Goal: Task Accomplishment & Management: Complete application form

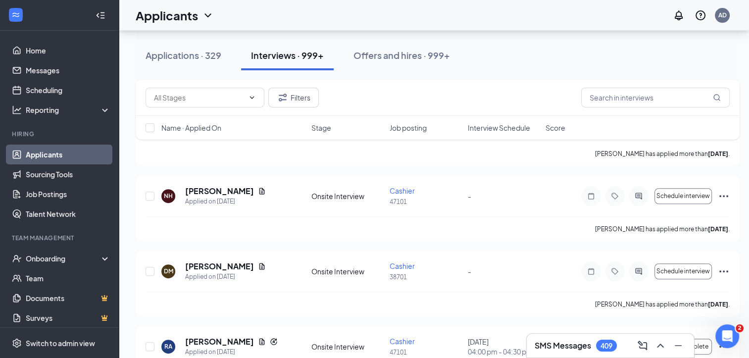
scroll to position [42, 0]
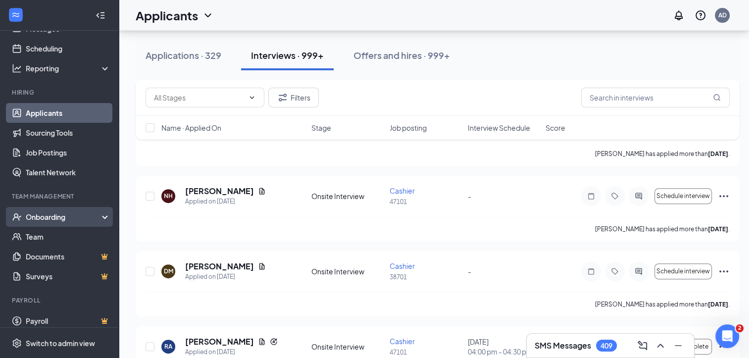
click at [64, 217] on div "Onboarding" at bounding box center [64, 217] width 76 height 10
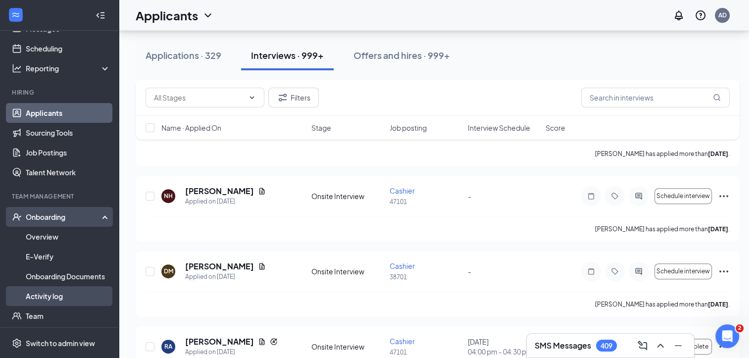
click at [68, 298] on link "Activity log" at bounding box center [68, 296] width 85 height 20
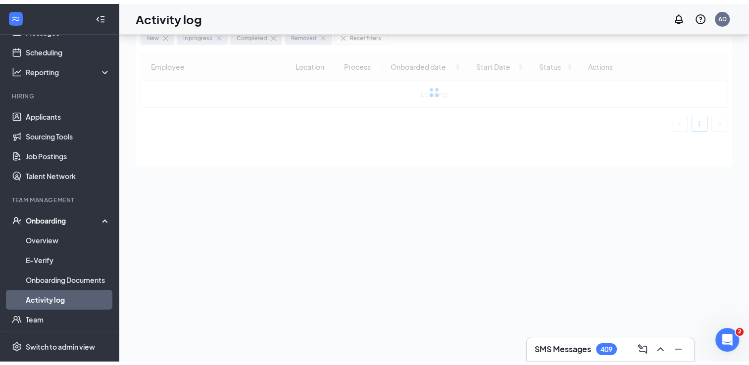
scroll to position [45, 0]
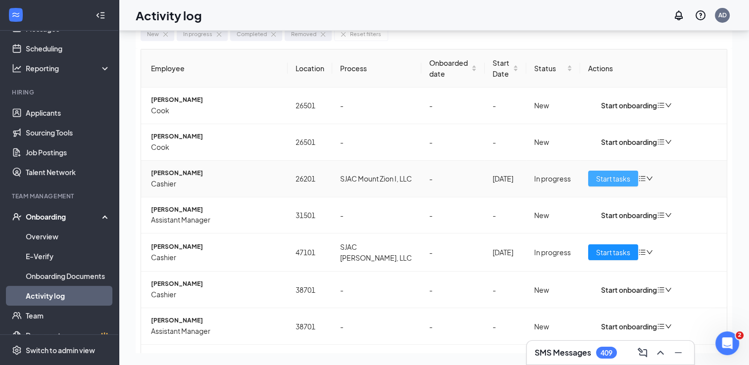
click at [599, 178] on span "Start tasks" at bounding box center [613, 178] width 34 height 11
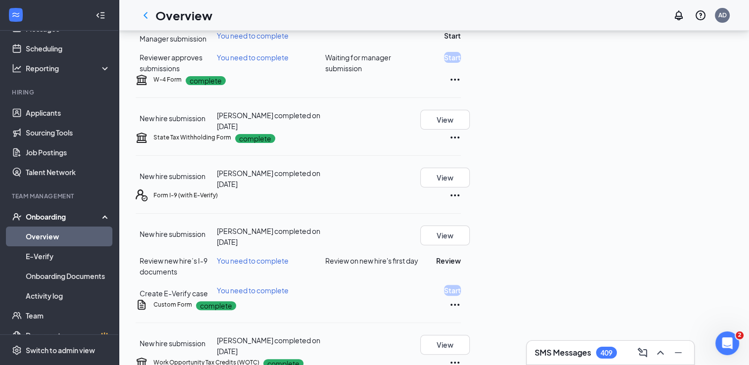
scroll to position [207, 0]
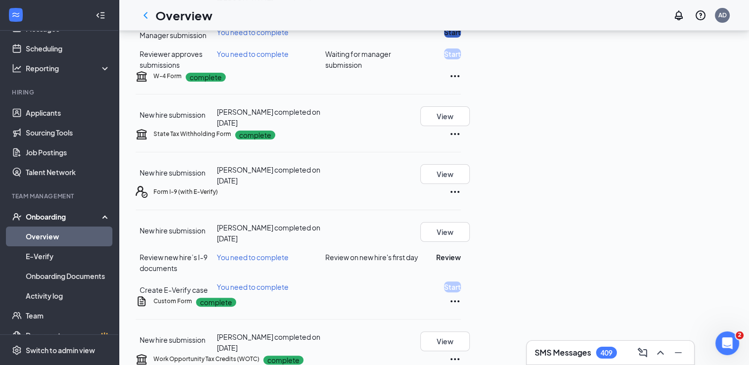
click at [461, 38] on button "Start" at bounding box center [452, 32] width 17 height 11
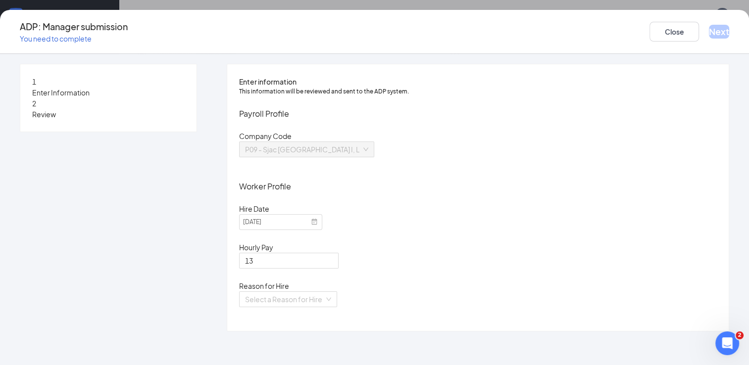
scroll to position [460, 0]
click at [290, 307] on input "search" at bounding box center [284, 299] width 79 height 15
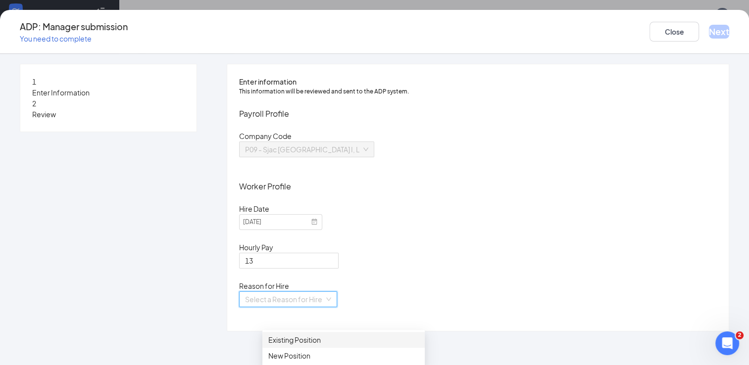
click at [291, 343] on div "Existing Position" at bounding box center [343, 340] width 151 height 11
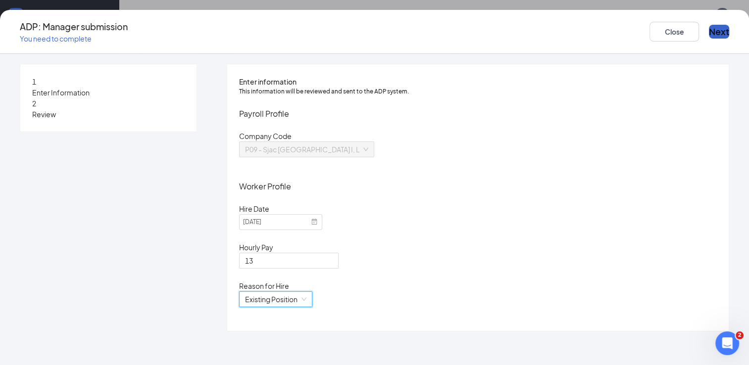
click at [709, 32] on button "Next" at bounding box center [719, 32] width 20 height 14
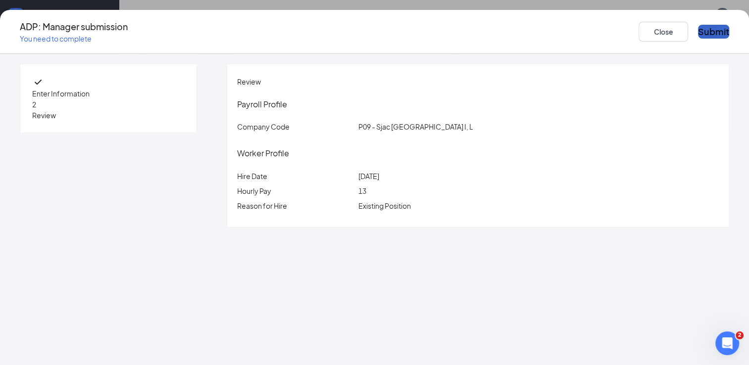
click at [698, 32] on button "Submit" at bounding box center [713, 32] width 31 height 14
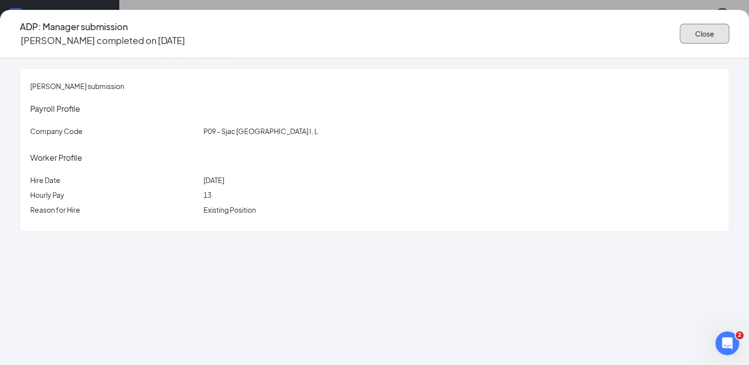
click at [680, 32] on button "Close" at bounding box center [705, 34] width 50 height 20
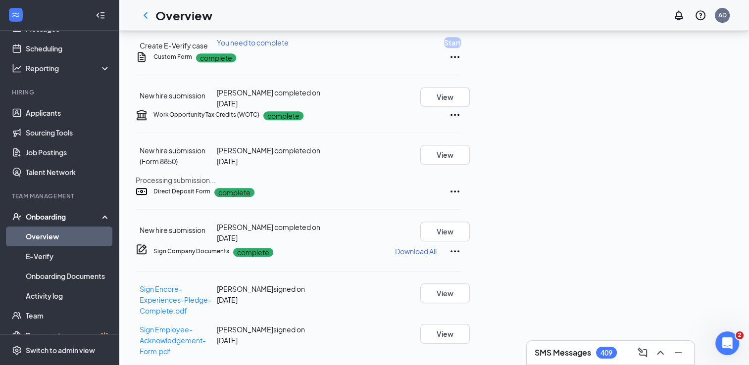
scroll to position [151, 0]
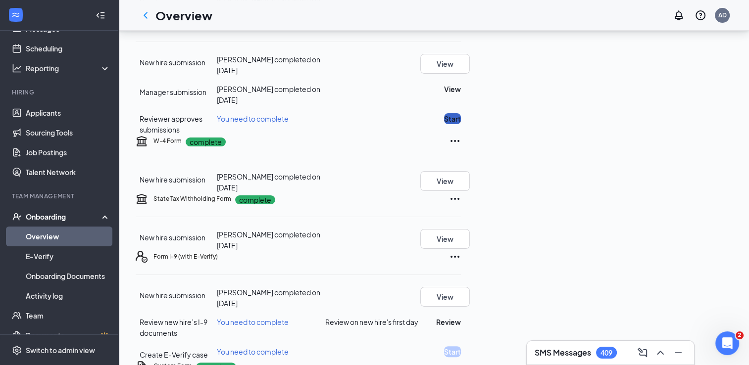
click at [461, 124] on button "Start" at bounding box center [452, 118] width 17 height 11
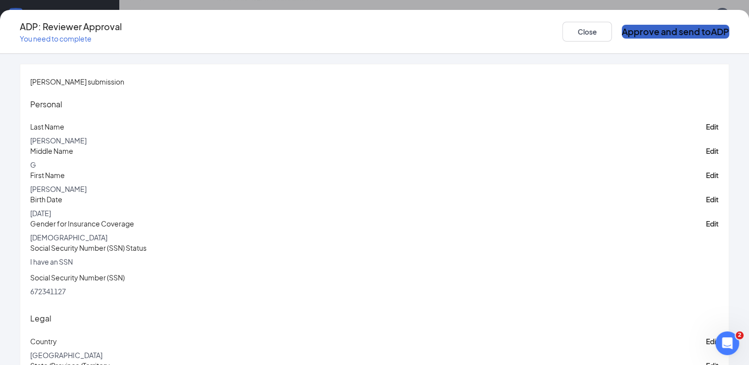
click at [622, 31] on button "Approve and send to ADP" at bounding box center [675, 32] width 107 height 14
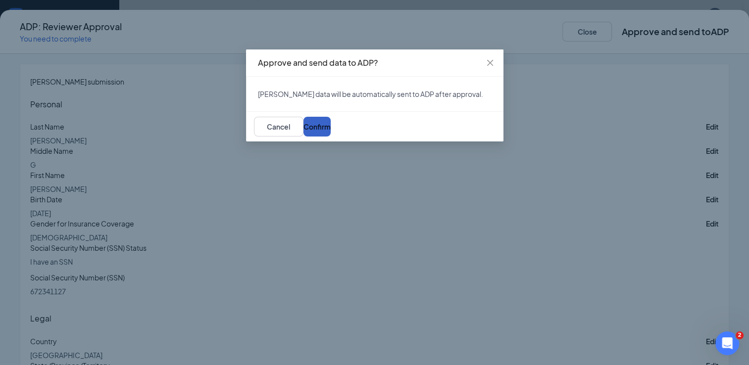
click at [331, 137] on button "Confirm" at bounding box center [317, 127] width 27 height 20
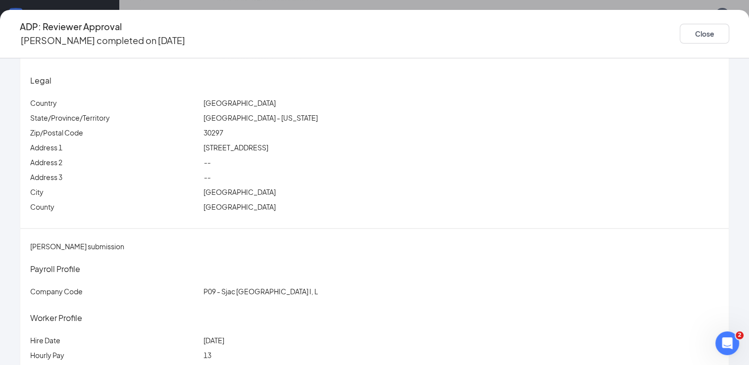
scroll to position [207, 0]
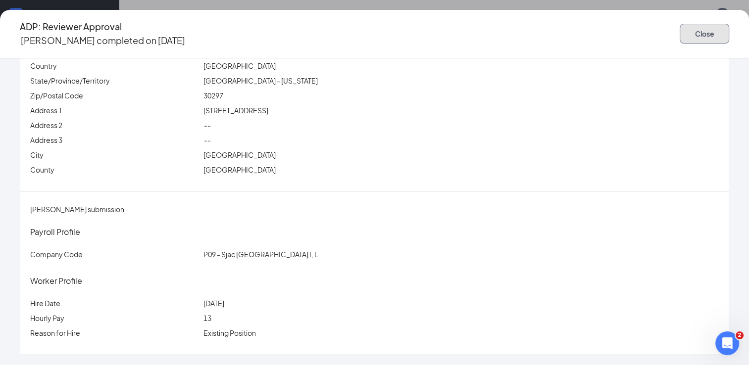
click at [680, 29] on button "Close" at bounding box center [705, 34] width 50 height 20
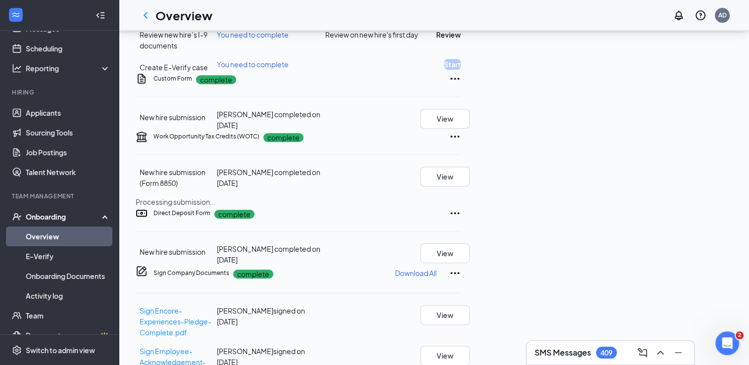
scroll to position [443, 0]
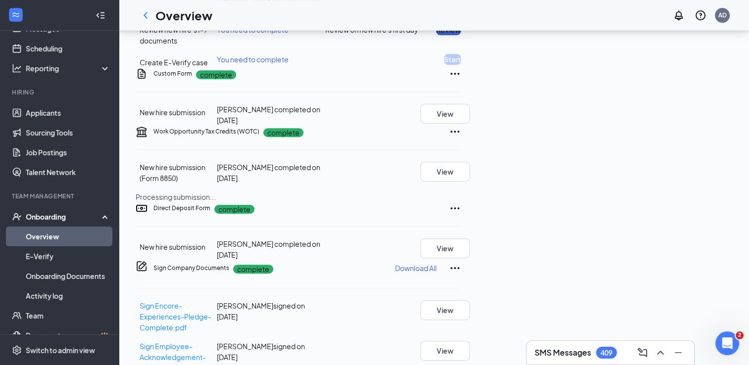
click at [461, 35] on button "Review" at bounding box center [448, 29] width 25 height 11
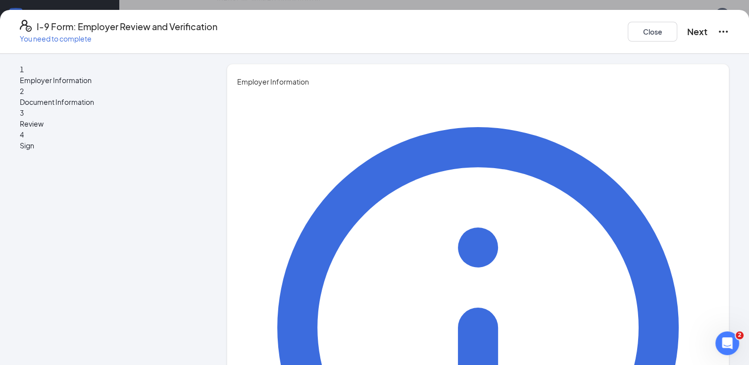
type input "[PERSON_NAME]"
type input "[EMAIL_ADDRESS][DOMAIN_NAME]"
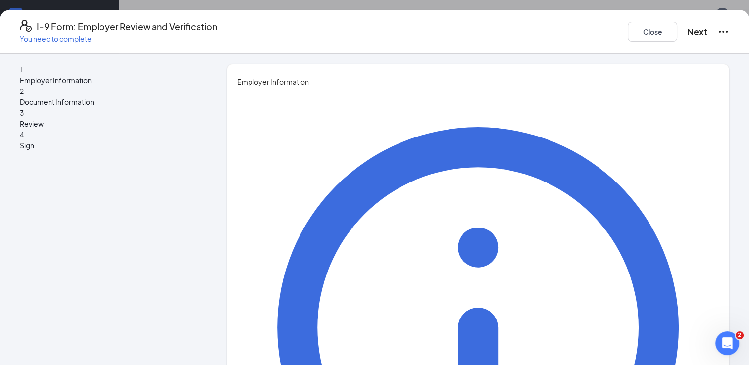
type input "Area Manager of Operations"
click at [628, 29] on button "Close" at bounding box center [653, 32] width 50 height 20
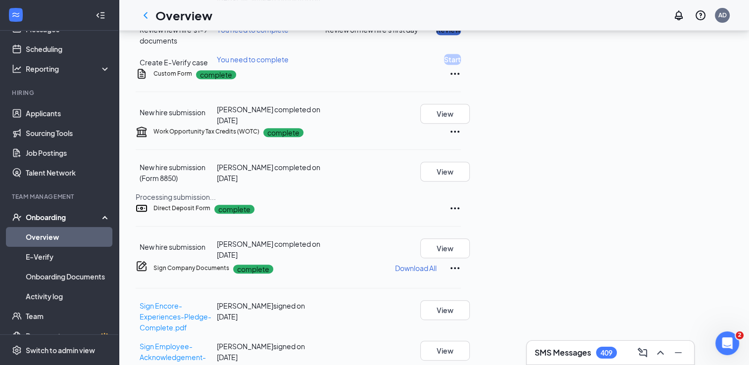
scroll to position [0, 0]
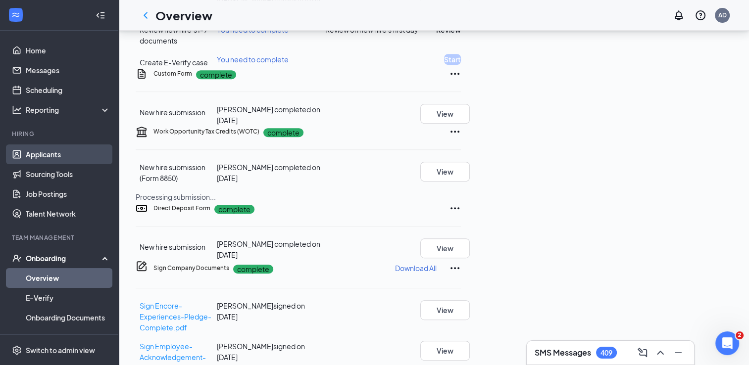
click at [46, 157] on link "Applicants" at bounding box center [68, 155] width 85 height 20
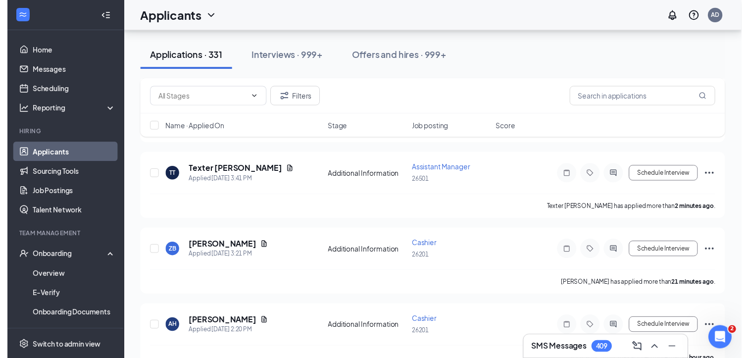
scroll to position [172, 0]
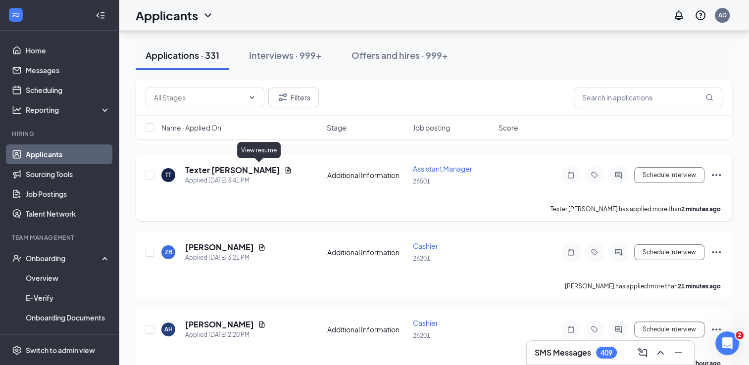
click at [284, 171] on icon "Document" at bounding box center [288, 170] width 8 height 8
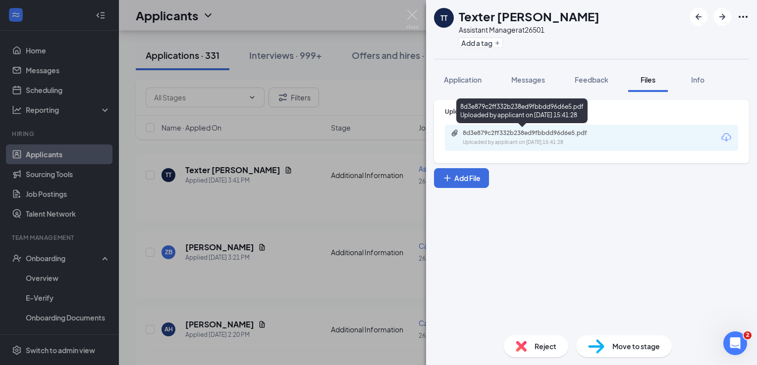
click at [508, 133] on div "8d3e879c2ff332b238ed9fbbdd96d6e5.pdf" at bounding box center [531, 133] width 139 height 8
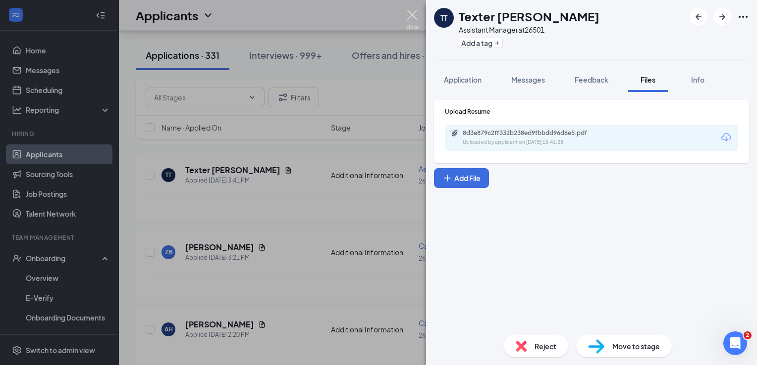
click at [416, 18] on img at bounding box center [412, 19] width 12 height 19
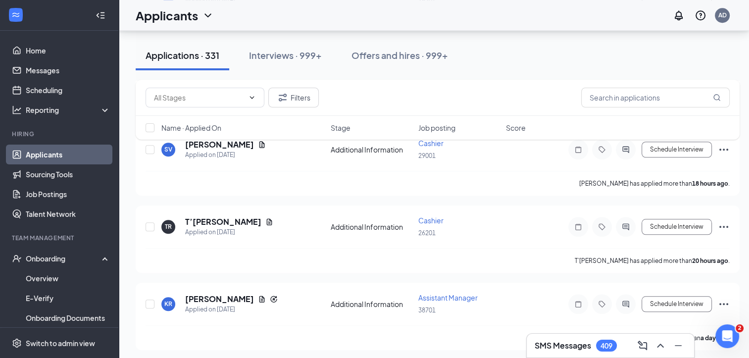
scroll to position [899, 0]
